Goal: Task Accomplishment & Management: Complete application form

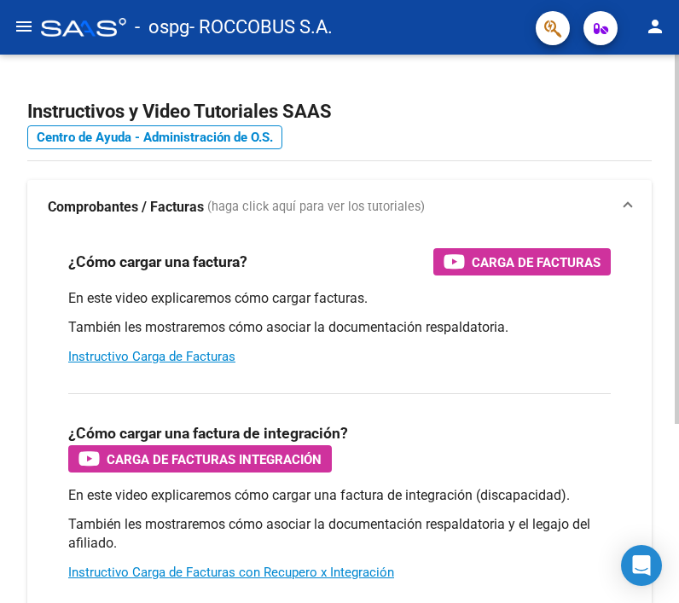
drag, startPoint x: 0, startPoint y: 0, endPoint x: 371, endPoint y: 99, distance: 384.0
click at [371, 99] on h2 "Instructivos y Video Tutoriales SAAS" at bounding box center [339, 112] width 624 height 32
click at [17, 28] on mat-icon "menu" at bounding box center [24, 26] width 20 height 20
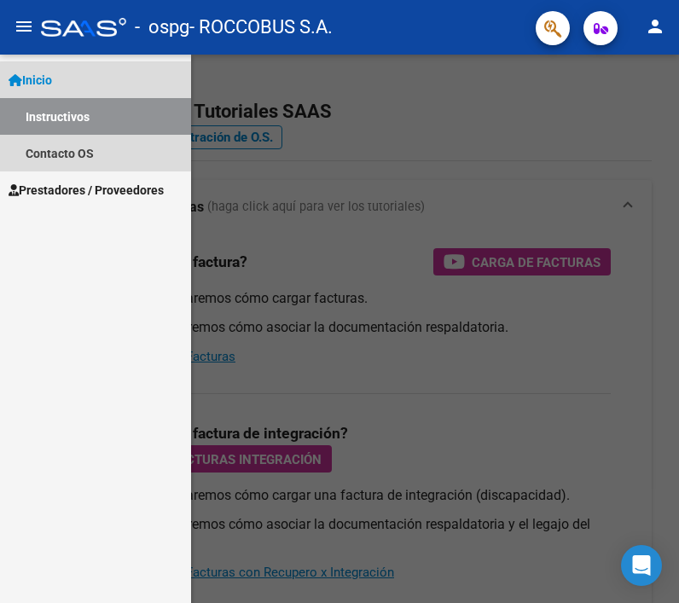
click at [50, 81] on span "Inicio" at bounding box center [30, 80] width 43 height 19
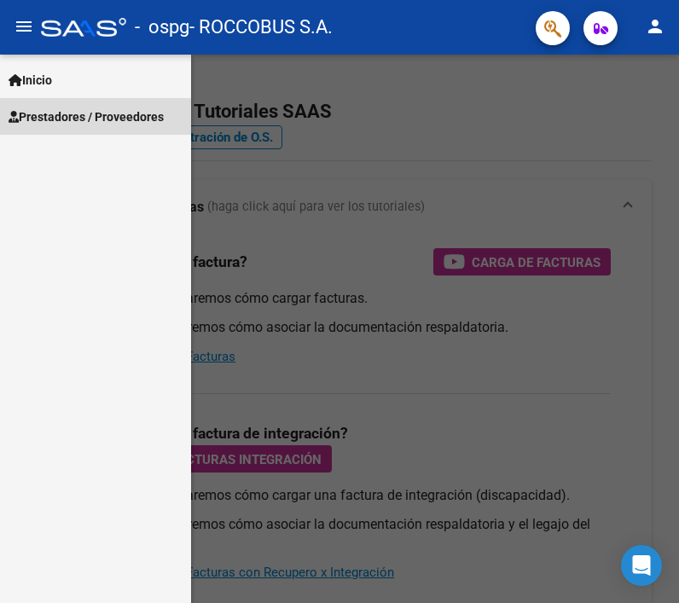
click at [48, 112] on span "Prestadores / Proveedores" at bounding box center [86, 116] width 155 height 19
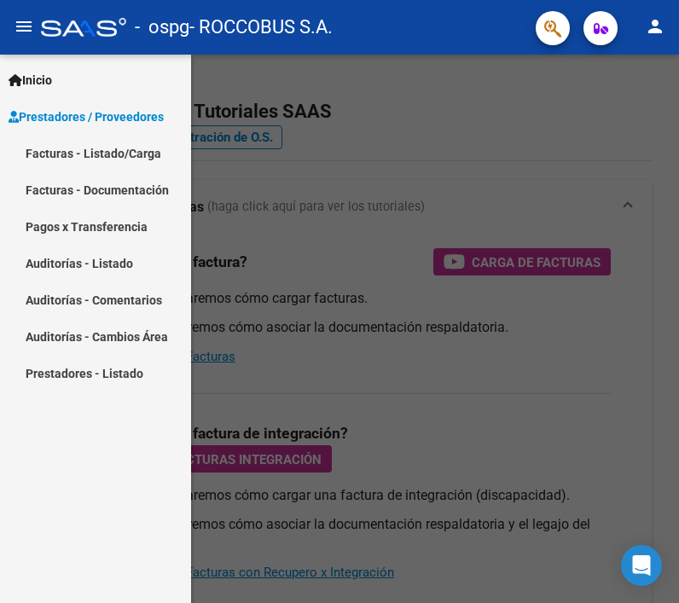
click at [55, 156] on link "Facturas - Listado/Carga" at bounding box center [95, 153] width 191 height 37
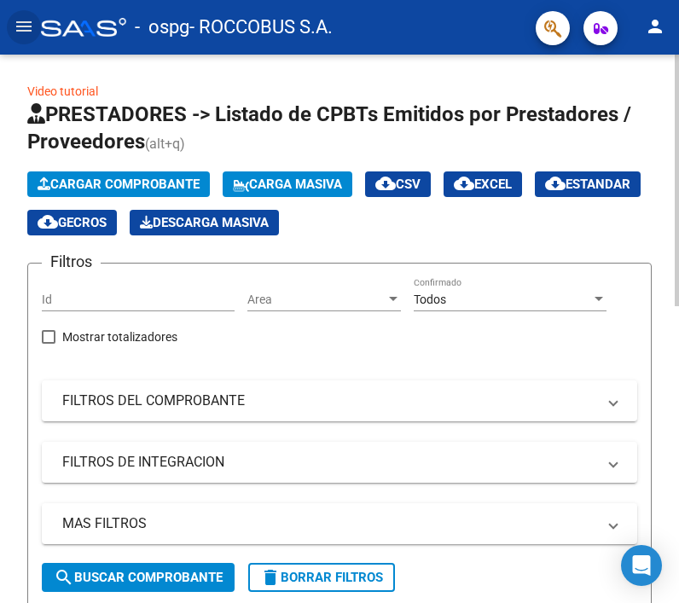
click at [67, 177] on span "Cargar Comprobante" at bounding box center [119, 184] width 162 height 15
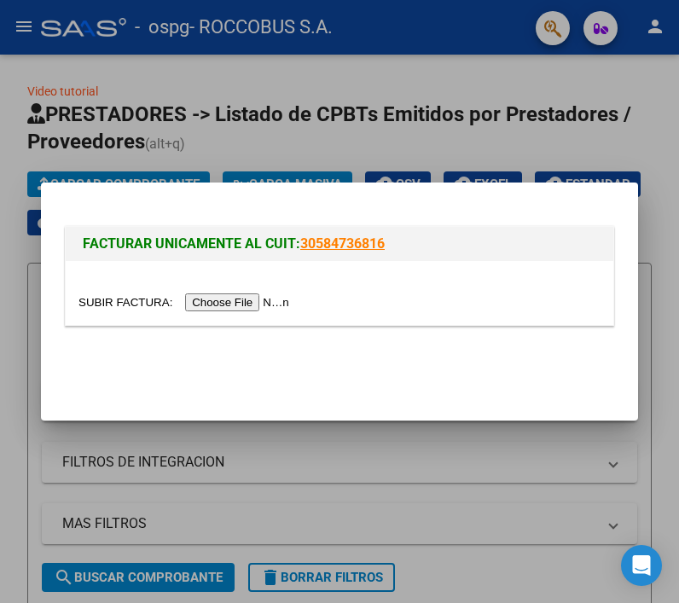
click at [212, 304] on input "file" at bounding box center [186, 302] width 216 height 18
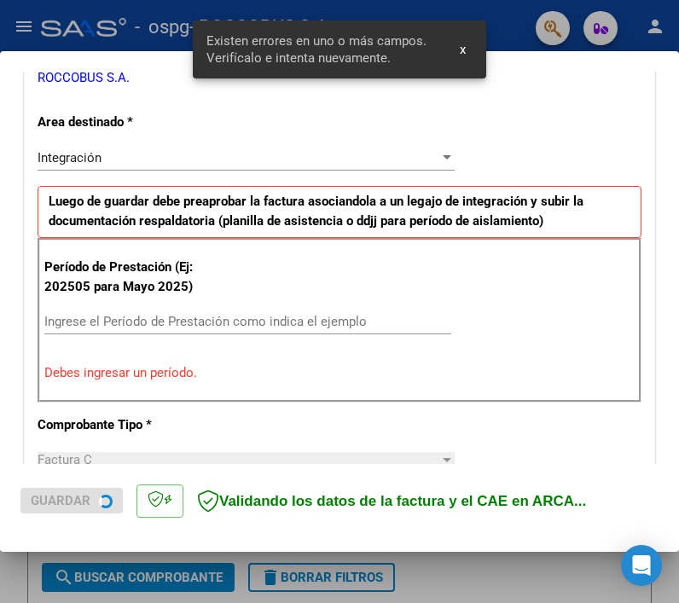
scroll to position [364, 0]
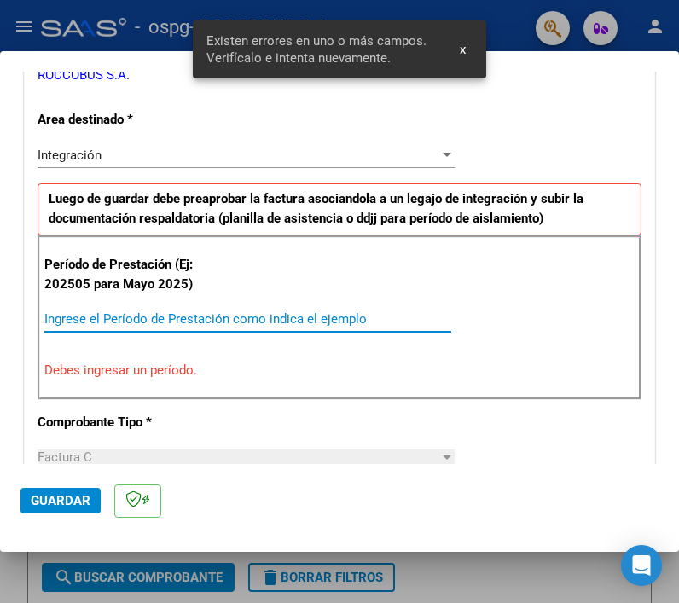
click at [191, 324] on input "Ingrese el Período de Prestación como indica el ejemplo" at bounding box center [247, 318] width 407 height 15
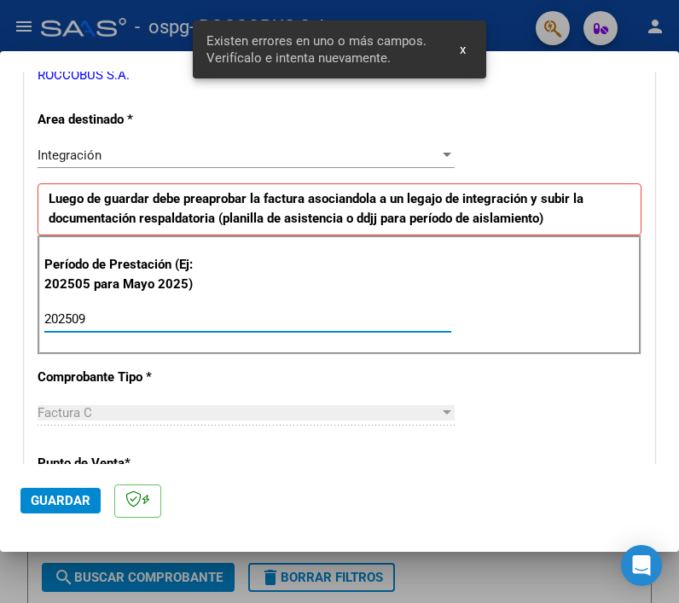
type input "202509"
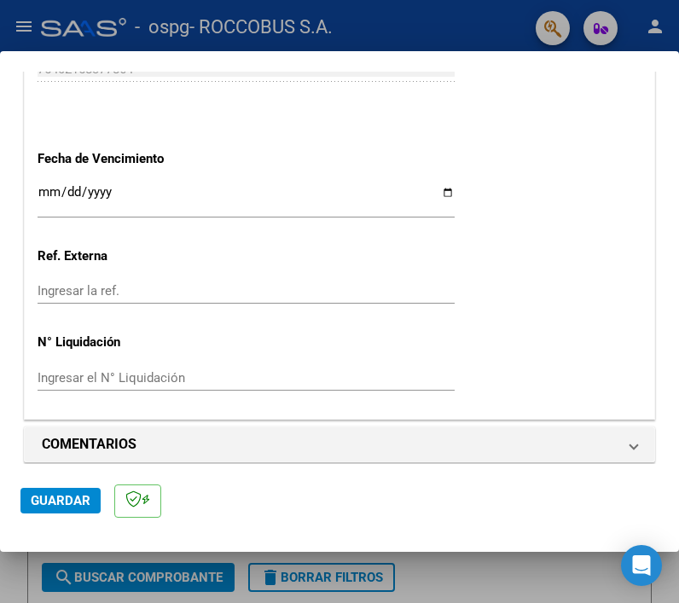
scroll to position [1158, 0]
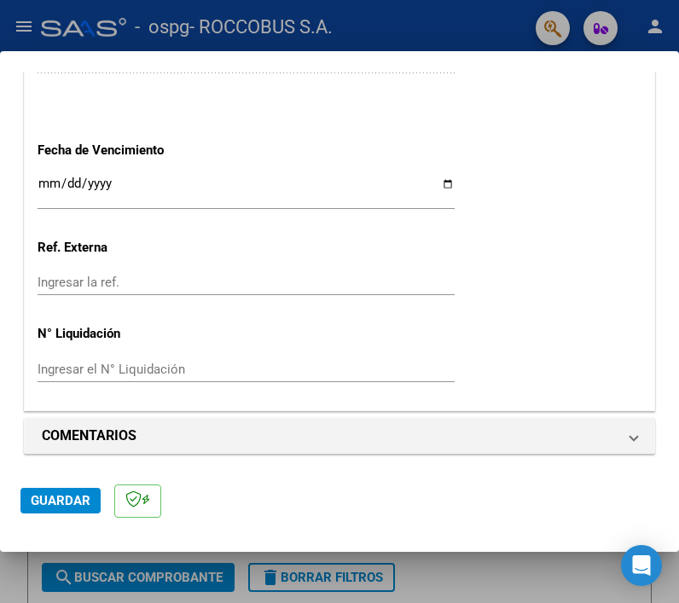
click at [438, 183] on input "Ingresar la fecha" at bounding box center [246, 190] width 417 height 27
type input "[DATE]"
click at [61, 507] on span "Guardar" at bounding box center [61, 500] width 60 height 15
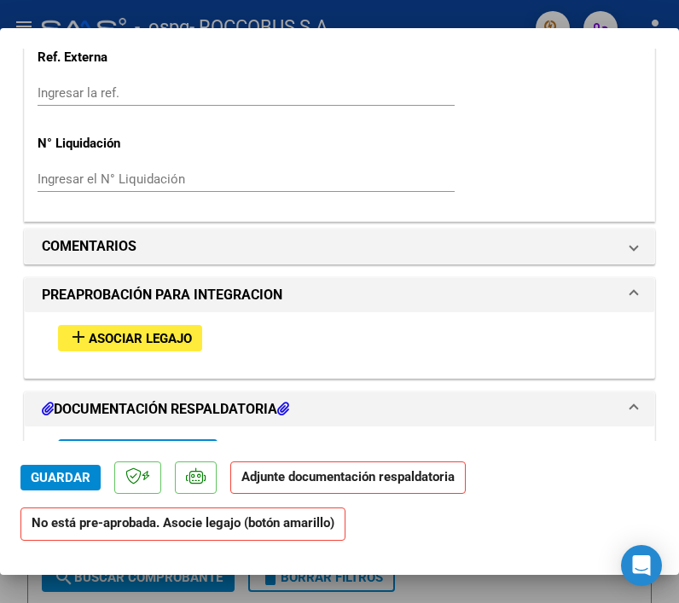
scroll to position [1298, 0]
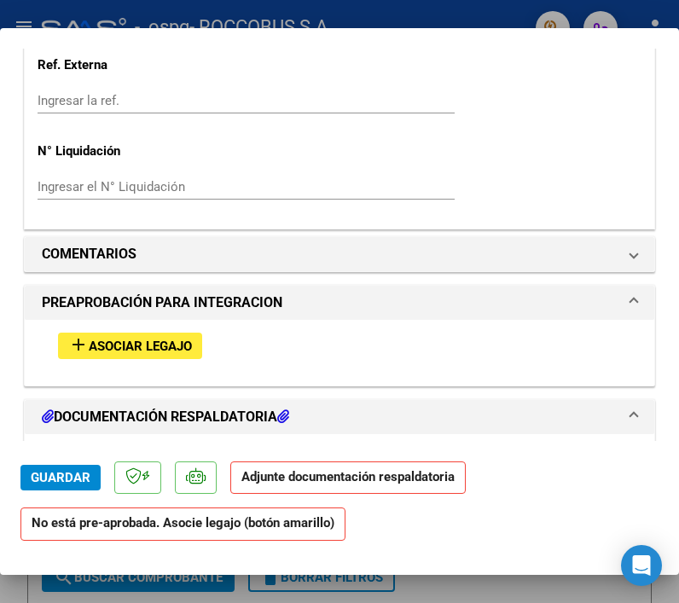
click at [161, 339] on span "Asociar Legajo" at bounding box center [140, 346] width 103 height 15
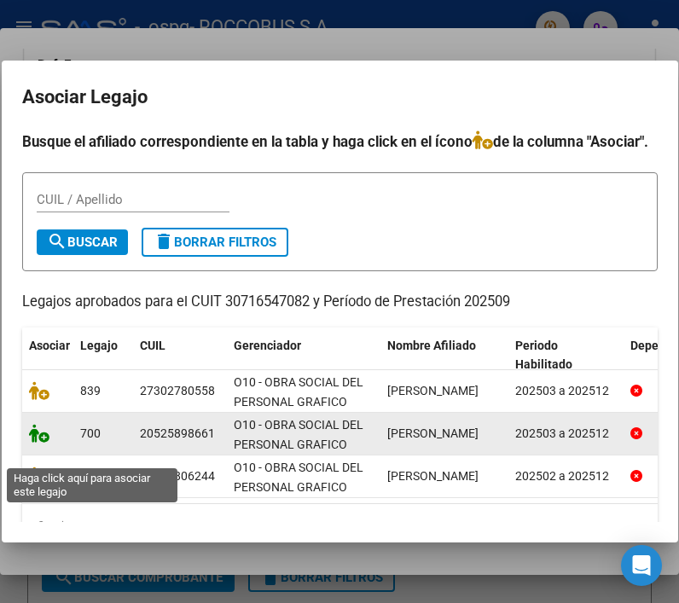
click at [36, 443] on icon at bounding box center [39, 433] width 20 height 19
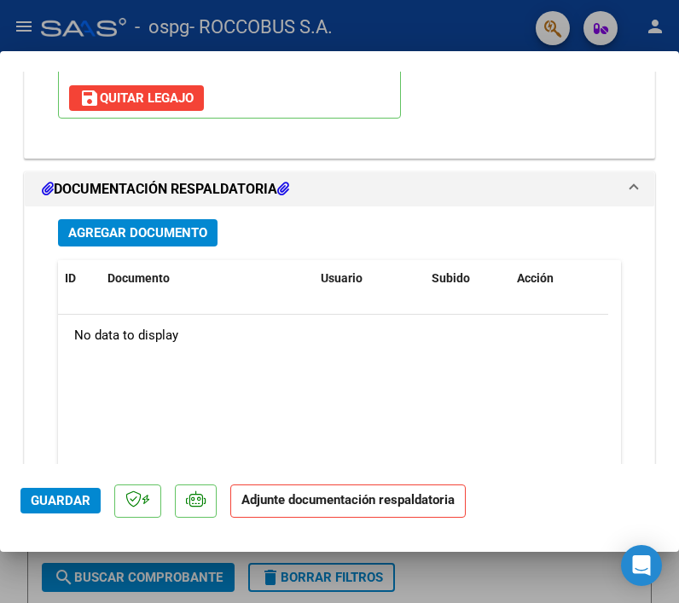
scroll to position [1809, 0]
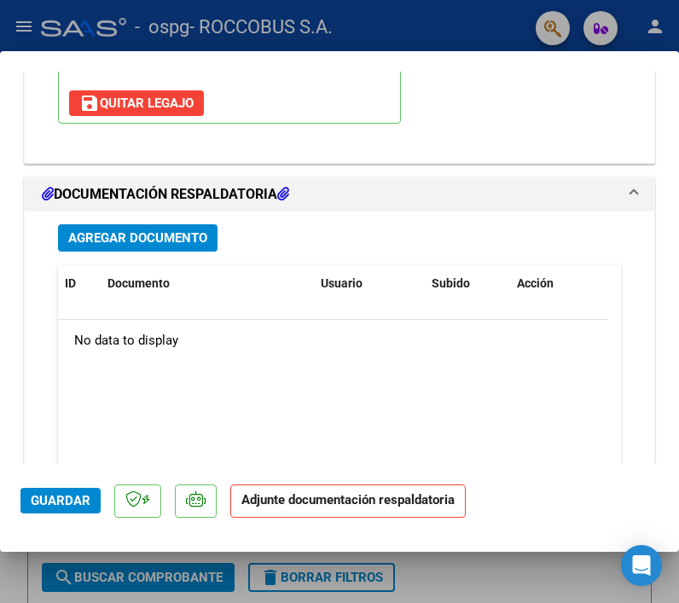
click at [135, 235] on span "Agregar Documento" at bounding box center [137, 238] width 139 height 15
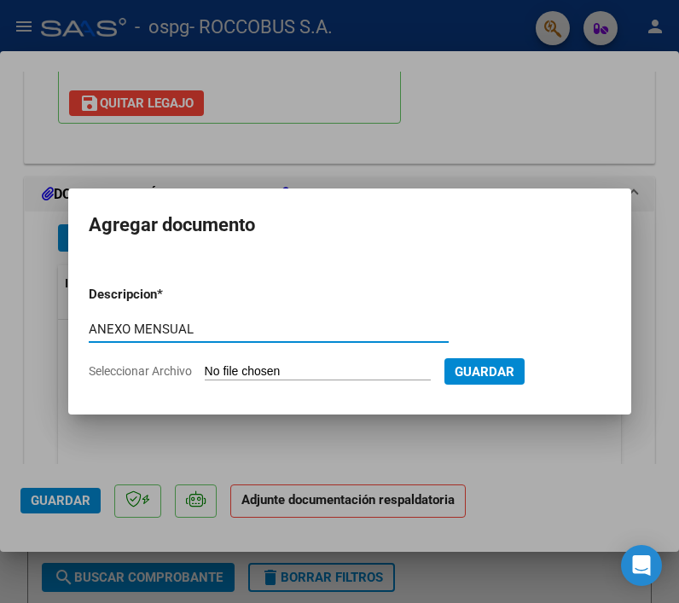
type input "ANEXO MENSUAL"
click at [293, 376] on input "Seleccionar Archivo" at bounding box center [318, 372] width 226 height 16
type input "C:\fakepath\[PERSON_NAME].pdf"
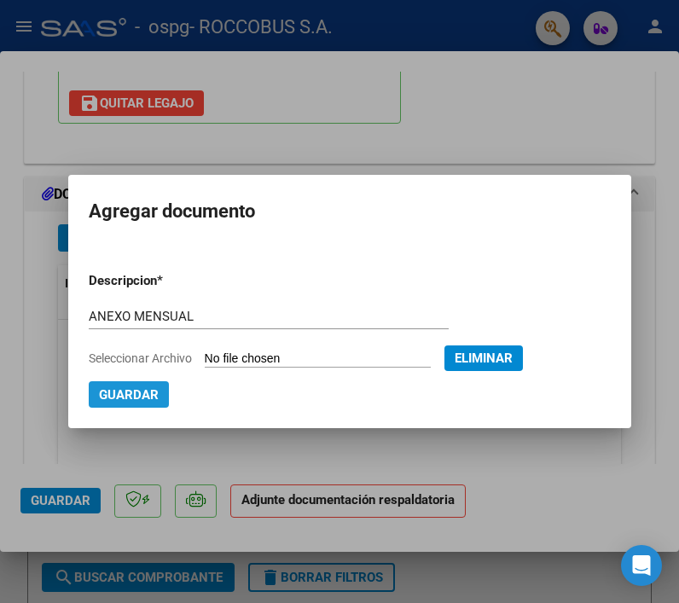
click at [137, 396] on span "Guardar" at bounding box center [129, 394] width 60 height 15
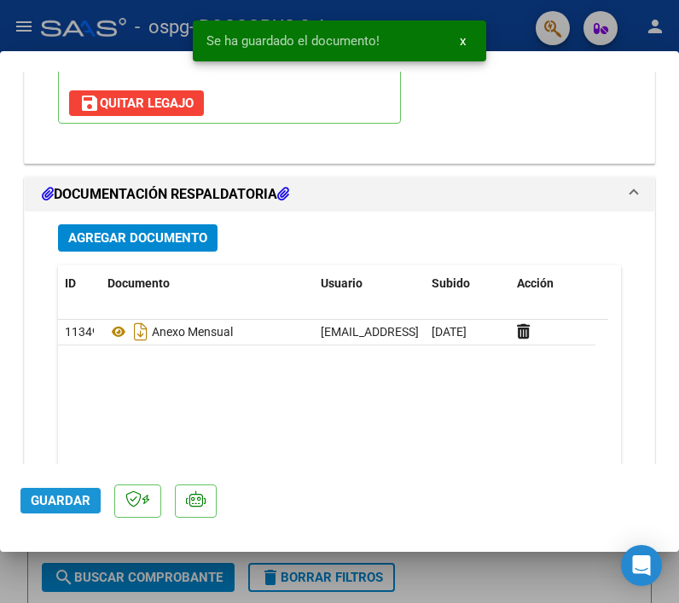
click at [51, 501] on span "Guardar" at bounding box center [61, 500] width 60 height 15
click at [460, 567] on div at bounding box center [339, 301] width 679 height 603
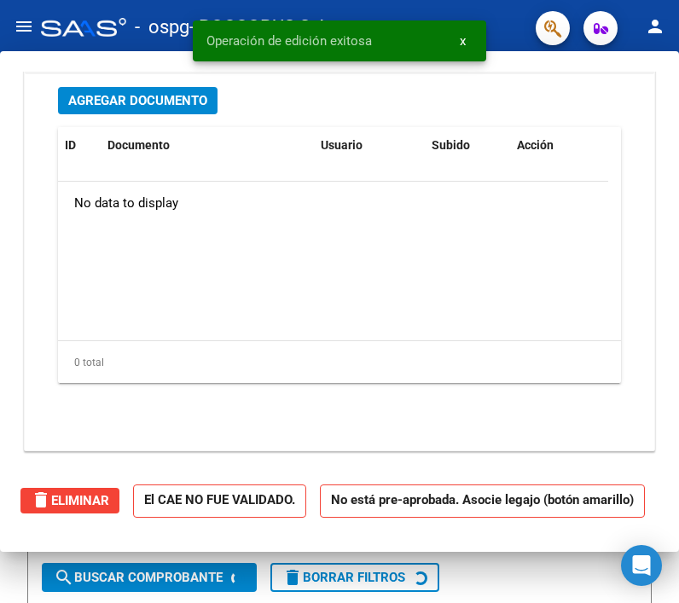
type input "$ 0,00"
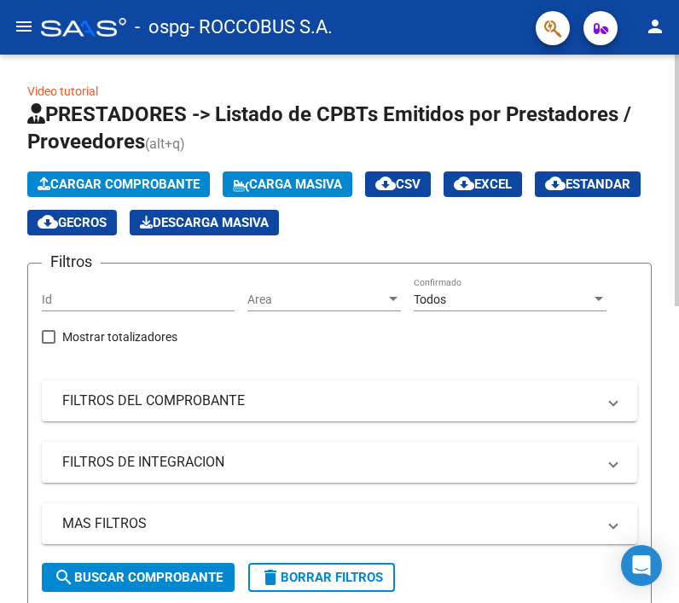
click at [113, 182] on span "Cargar Comprobante" at bounding box center [119, 184] width 162 height 15
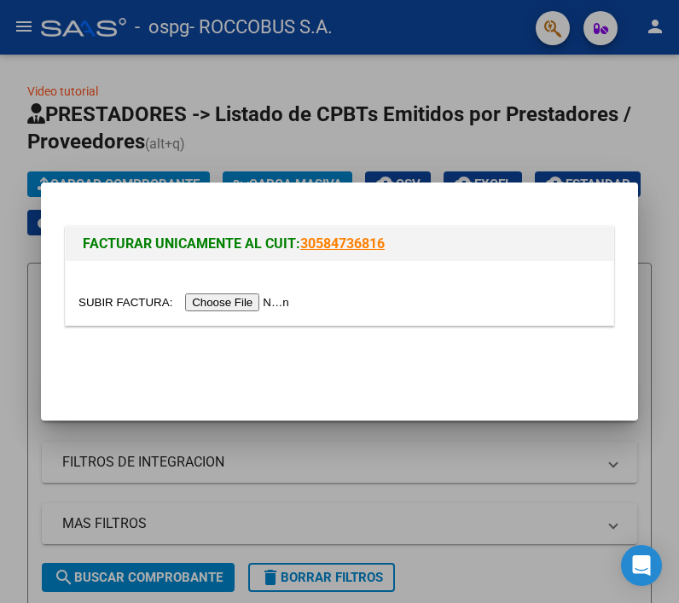
click at [249, 305] on input "file" at bounding box center [186, 302] width 216 height 18
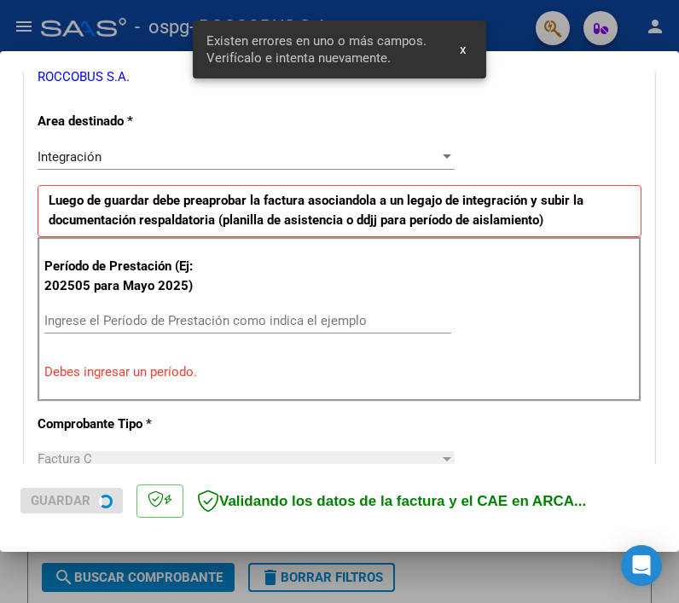
scroll to position [364, 0]
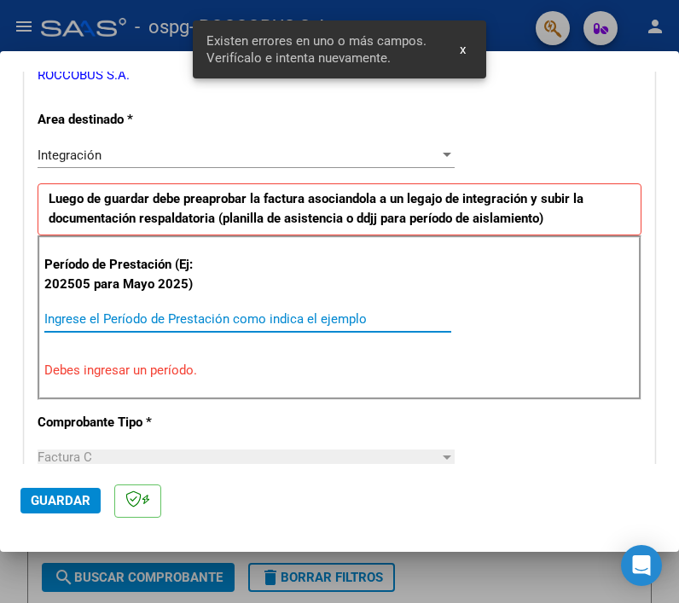
click at [116, 319] on input "Ingrese el Período de Prestación como indica el ejemplo" at bounding box center [247, 318] width 407 height 15
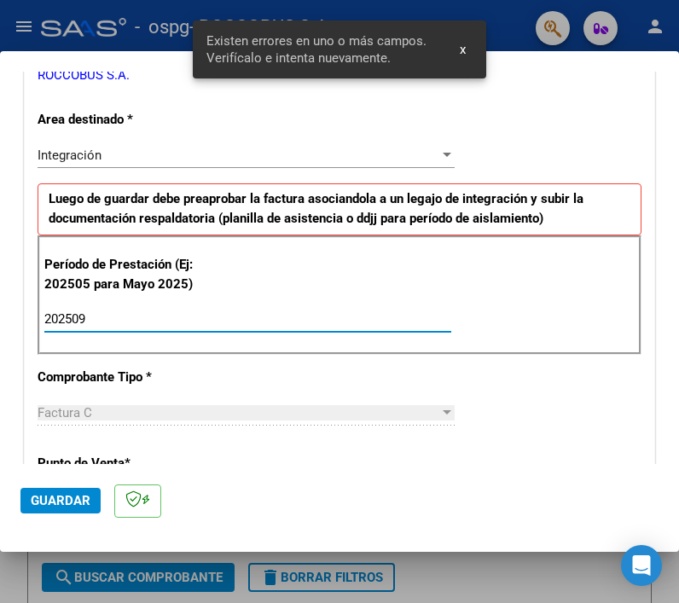
type input "202509"
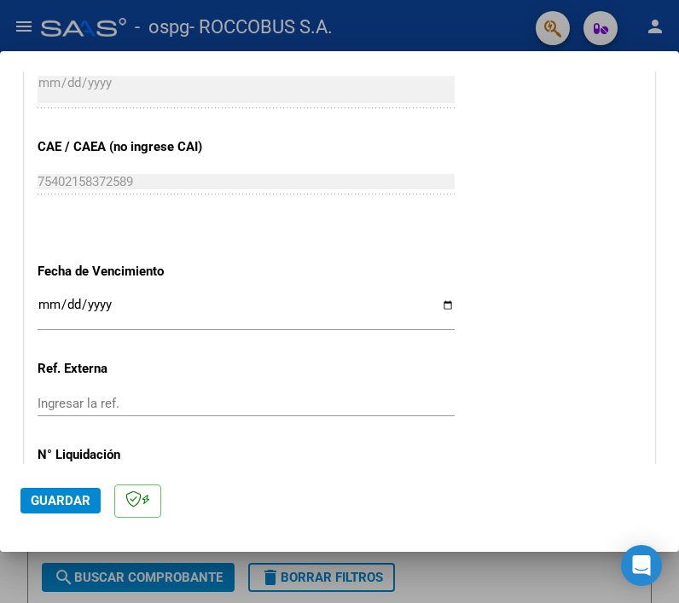
scroll to position [1040, 0]
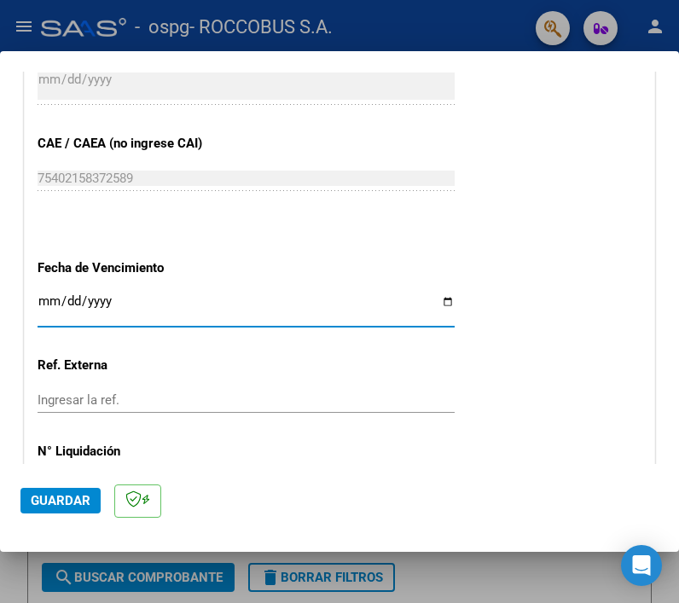
click at [443, 299] on input "Ingresar la fecha" at bounding box center [246, 307] width 417 height 27
type input "[DATE]"
click at [62, 498] on span "Guardar" at bounding box center [61, 500] width 60 height 15
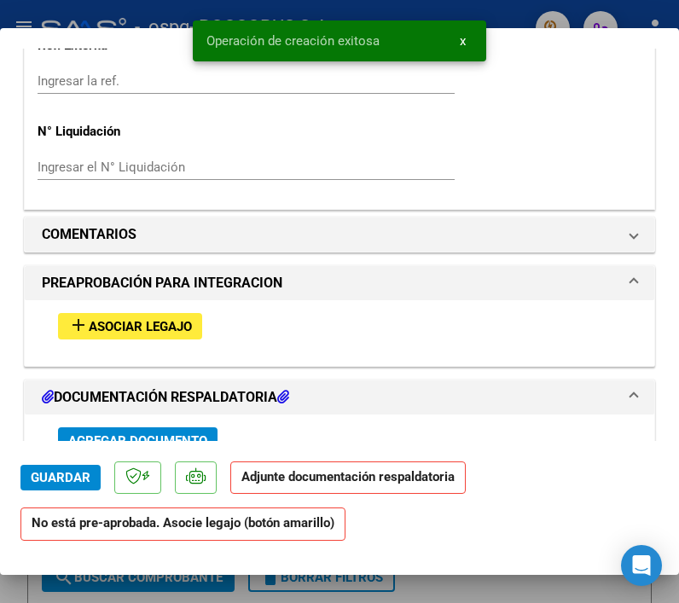
scroll to position [1321, 0]
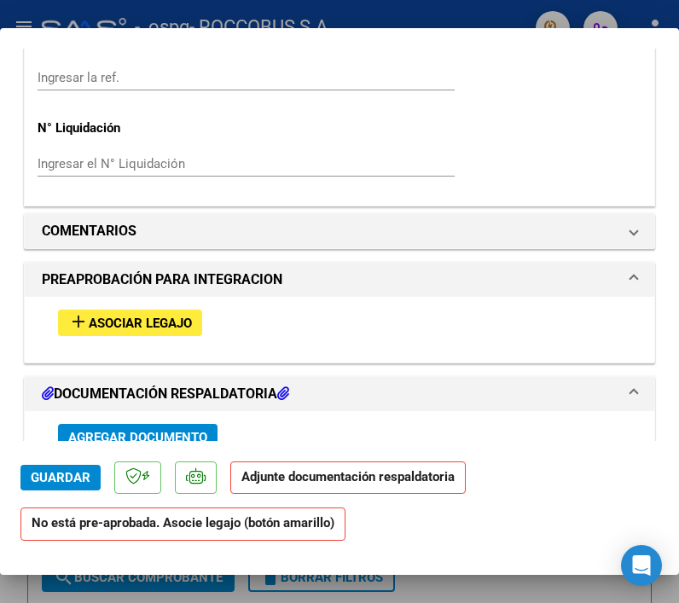
click at [143, 316] on span "Asociar Legajo" at bounding box center [140, 323] width 103 height 15
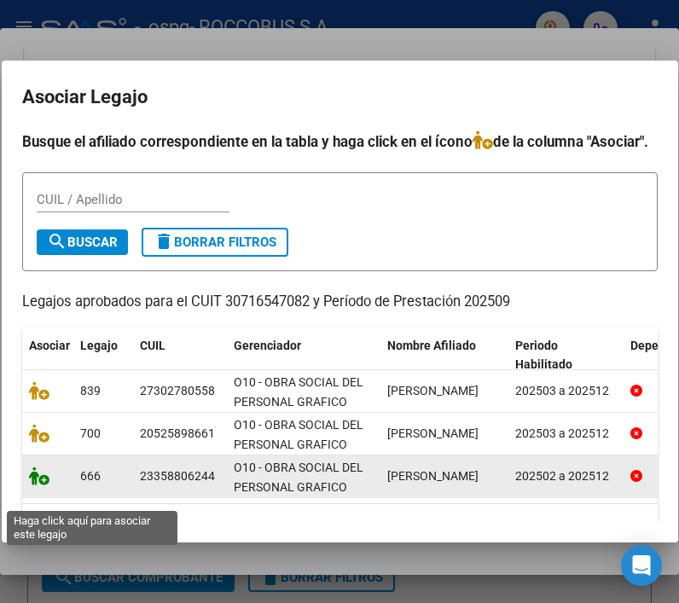
click at [32, 485] on icon at bounding box center [39, 476] width 20 height 19
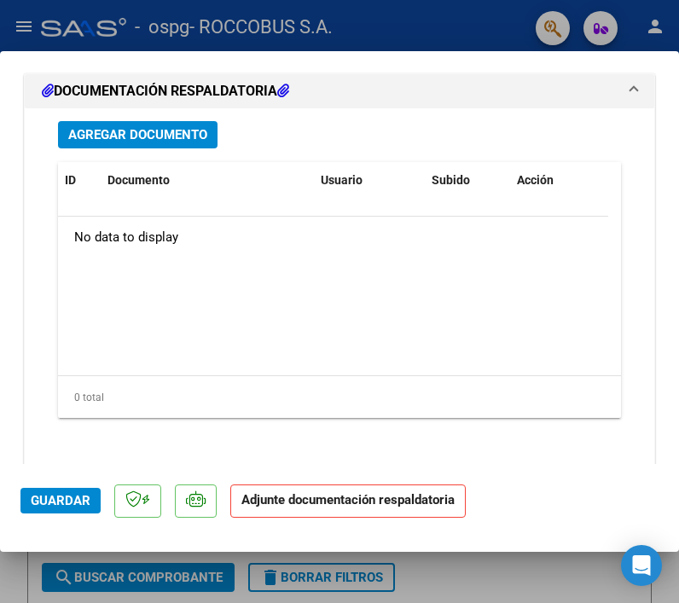
scroll to position [1943, 0]
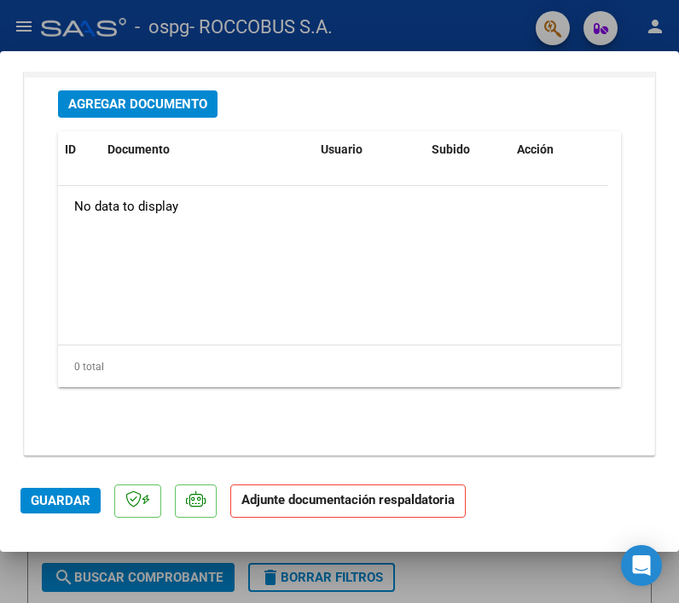
click at [184, 102] on span "Agregar Documento" at bounding box center [137, 104] width 139 height 15
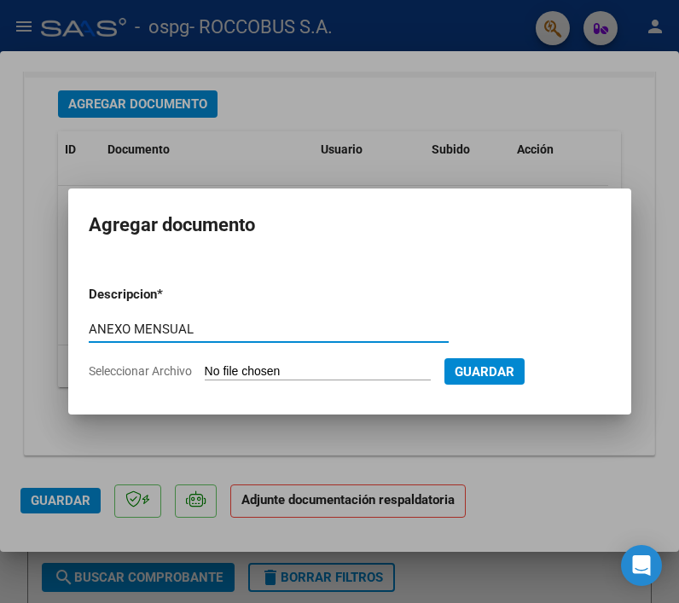
type input "ANEXO MENSUAL"
click at [325, 374] on input "Seleccionar Archivo" at bounding box center [318, 372] width 226 height 16
type input "C:\fakepath\[PERSON_NAME].pdf"
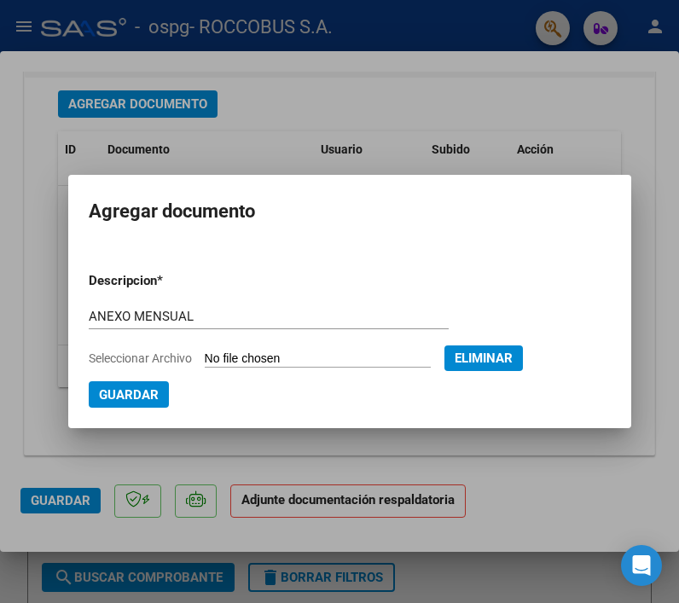
click at [123, 394] on span "Guardar" at bounding box center [129, 394] width 60 height 15
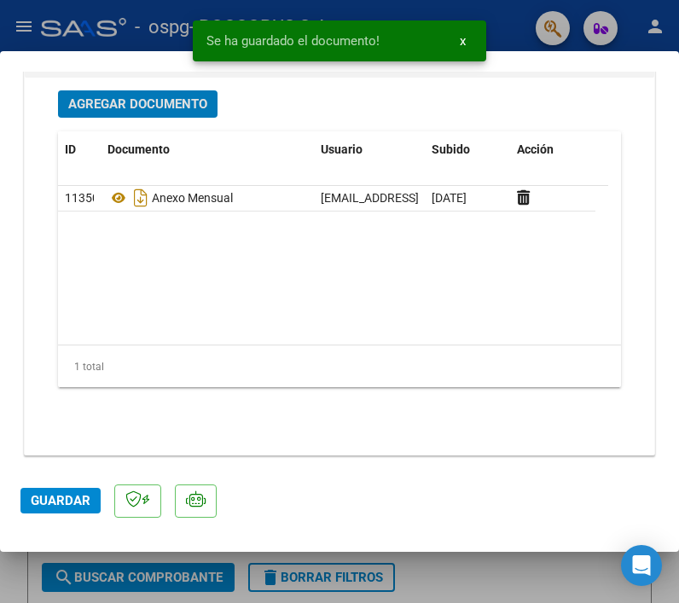
click at [48, 495] on span "Guardar" at bounding box center [61, 500] width 60 height 15
click at [480, 566] on div at bounding box center [339, 301] width 679 height 603
type input "$ 0,00"
